Goal: Check status: Check status

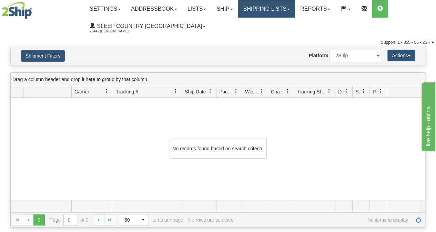
click at [284, 10] on link "Shipping lists" at bounding box center [266, 8] width 57 height 17
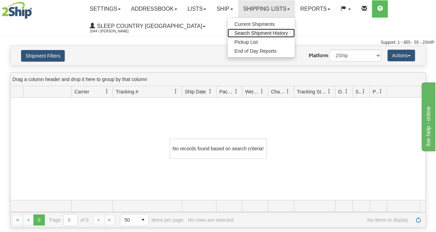
click at [266, 32] on span "Search Shipment History" at bounding box center [260, 33] width 53 height 6
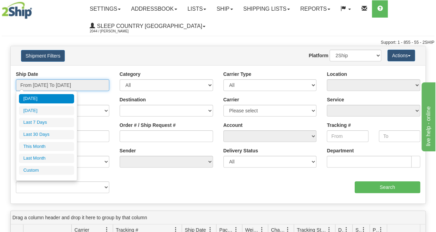
click at [38, 84] on input "From [DATE] To [DATE]" at bounding box center [62, 85] width 93 height 12
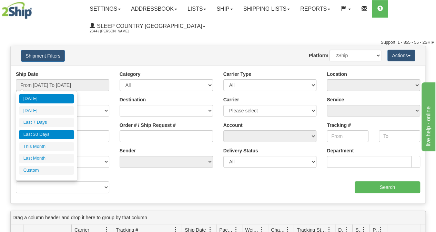
click at [34, 131] on li "Last 30 Days" at bounding box center [46, 134] width 55 height 9
type input "From [DATE] To [DATE]"
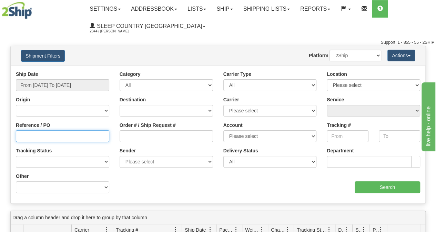
click at [26, 138] on input "Reference / PO" at bounding box center [62, 136] width 93 height 12
paste input "9000I078879"
type input "9000I078879"
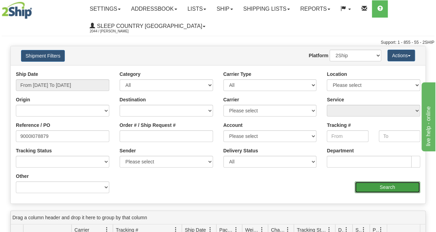
click at [376, 184] on input "Search" at bounding box center [388, 187] width 66 height 12
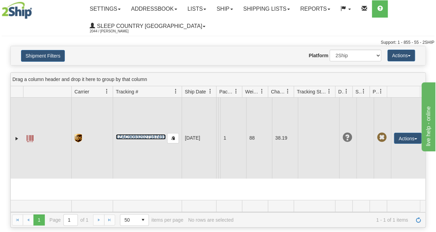
click at [141, 137] on link "1ZAC90932027167491" at bounding box center [141, 137] width 50 height 6
